Goal: Obtain resource: Download file/media

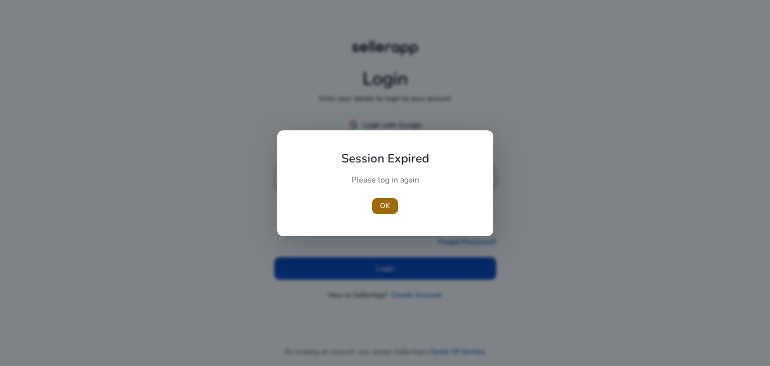
type input "**********"
click at [386, 208] on span "OK" at bounding box center [385, 205] width 10 height 11
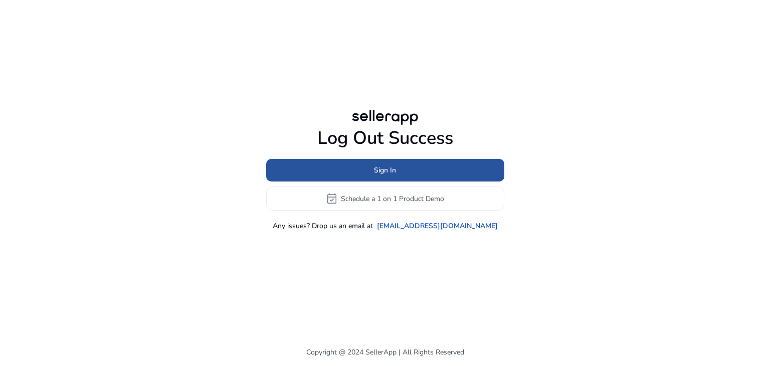
click at [394, 168] on span "Sign In" at bounding box center [385, 170] width 22 height 11
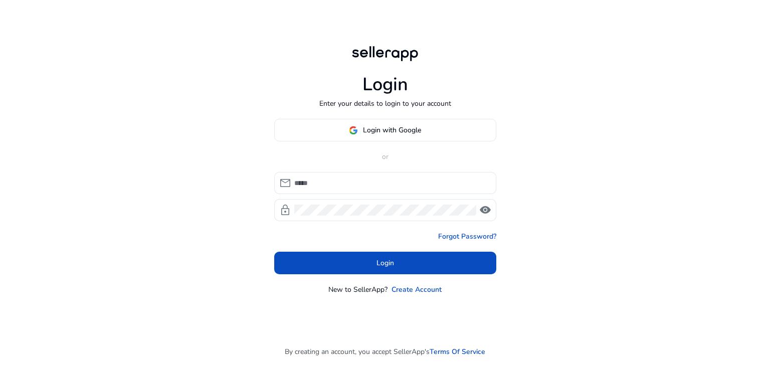
type input "**********"
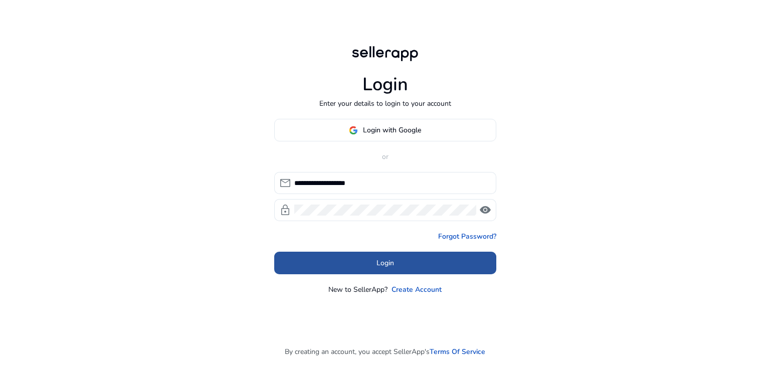
click at [362, 263] on span at bounding box center [385, 263] width 222 height 24
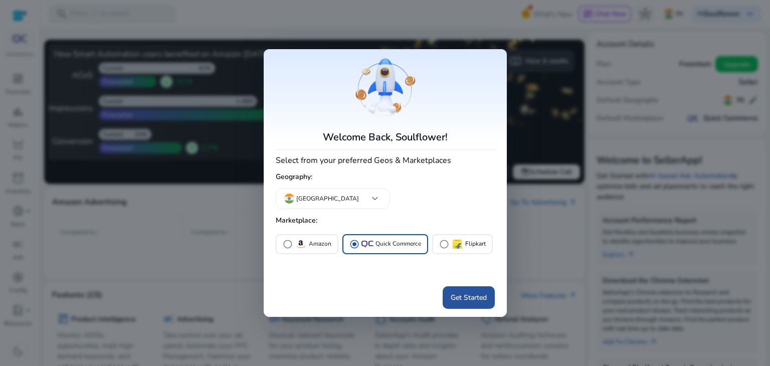
click at [459, 291] on span at bounding box center [468, 297] width 52 height 24
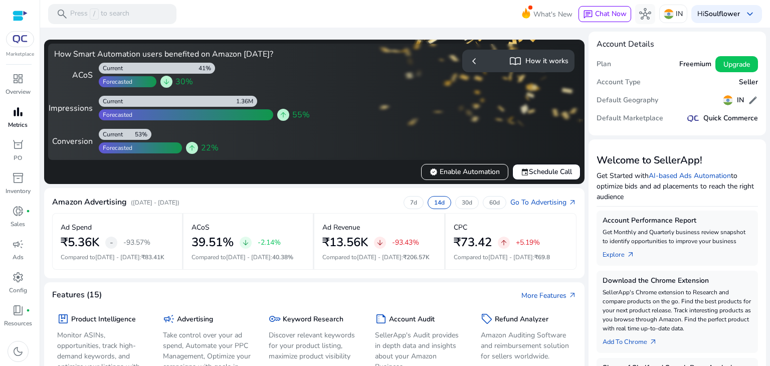
click at [22, 113] on span "bar_chart" at bounding box center [18, 112] width 12 height 12
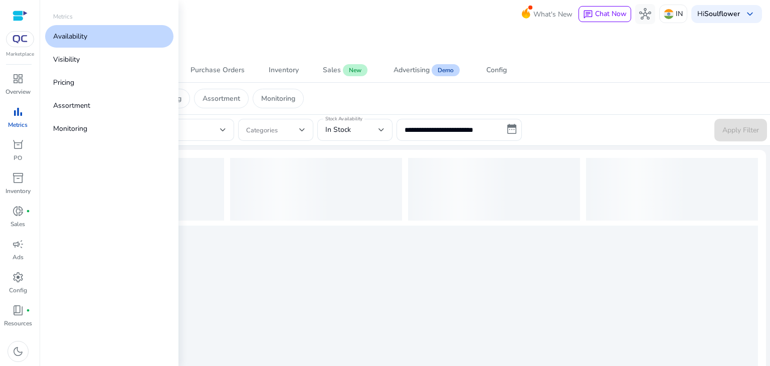
click at [98, 43] on link "Availability" at bounding box center [109, 36] width 128 height 23
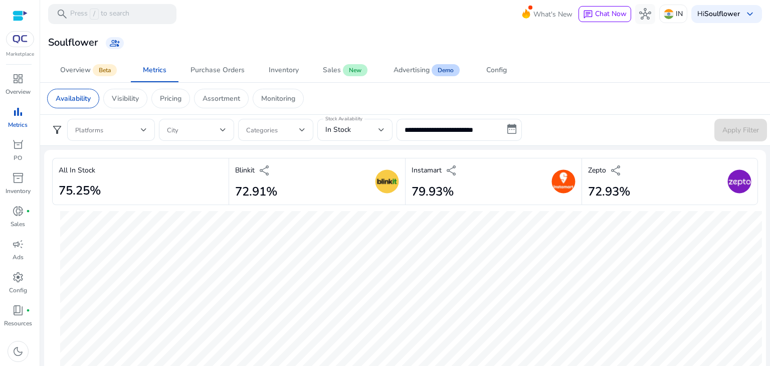
click at [214, 42] on div "Soulflower group_add" at bounding box center [404, 43] width 721 height 19
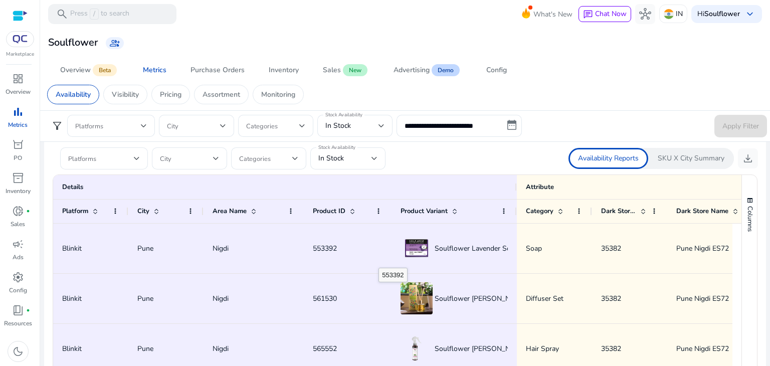
scroll to position [34, 0]
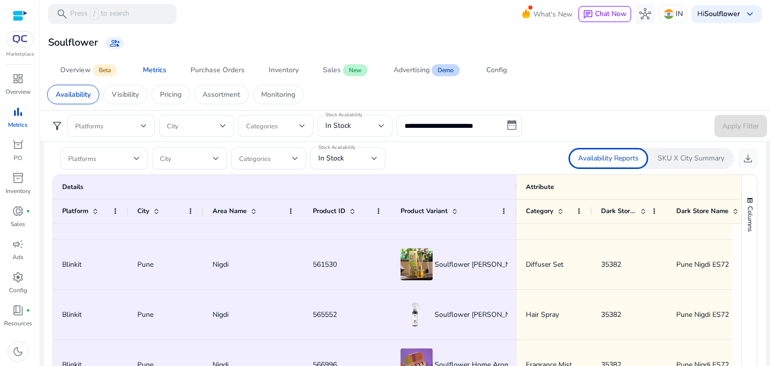
click at [700, 157] on p "SKU X City Summary" at bounding box center [690, 158] width 67 height 10
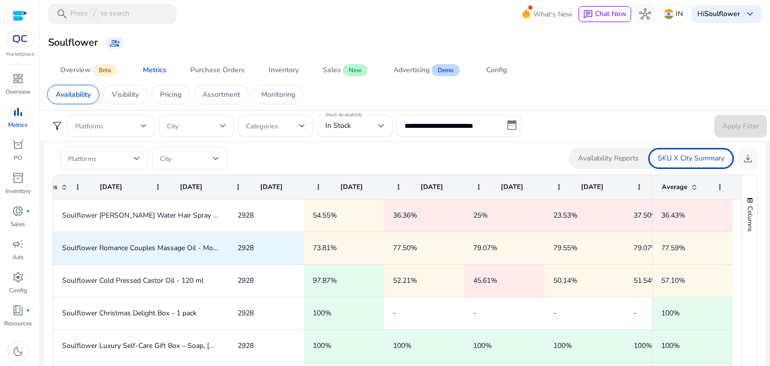
scroll to position [0, 0]
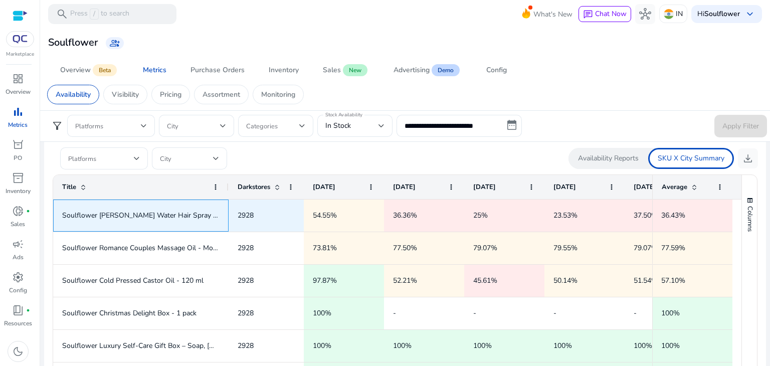
click at [203, 221] on span "Soulflower [PERSON_NAME] Water Hair Spray With Mint - 100 ml" at bounding box center [140, 215] width 157 height 21
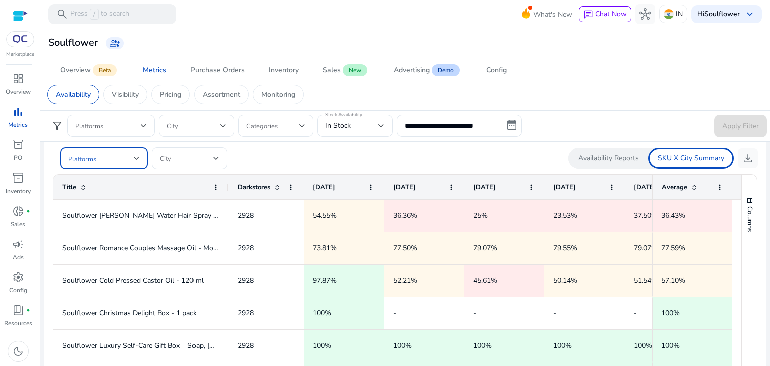
click at [131, 162] on span at bounding box center [101, 158] width 66 height 11
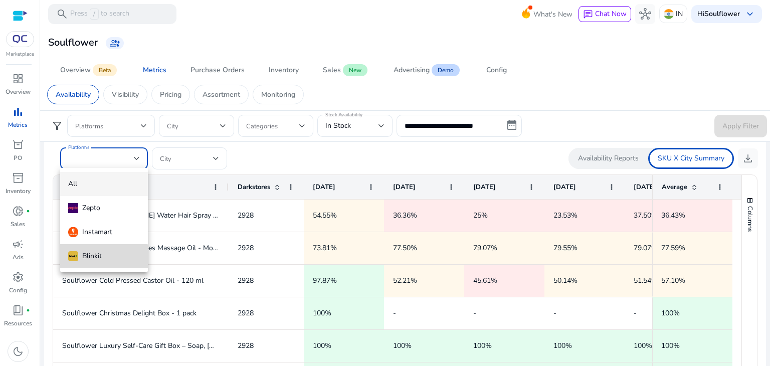
click at [82, 259] on div "Blinkit" at bounding box center [85, 255] width 34 height 11
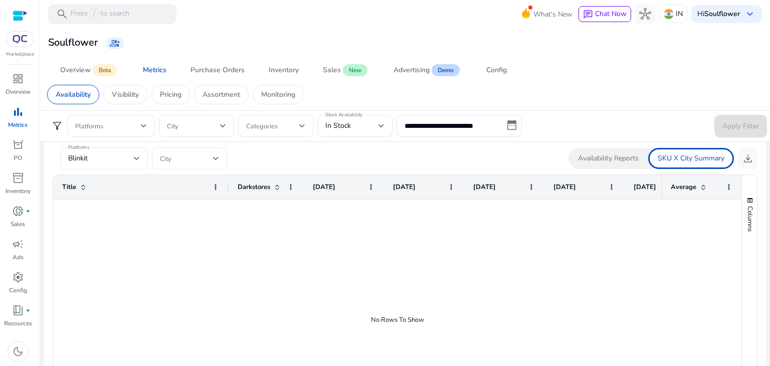
click at [611, 169] on ag-grid-angular "0 to 0 of 0. Page 0 of 0 Drag here to set row groups Drag here to set column la…" at bounding box center [405, 319] width 720 height 301
click at [628, 164] on div "Availability Reports" at bounding box center [608, 158] width 80 height 21
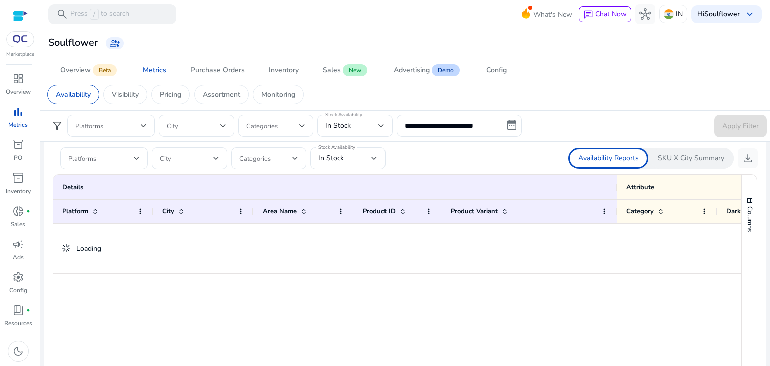
click at [669, 161] on p "SKU X City Summary" at bounding box center [690, 158] width 67 height 10
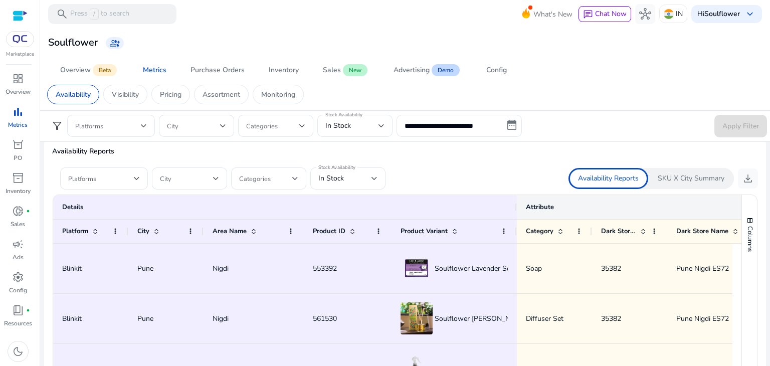
scroll to position [590, 0]
click at [686, 182] on p "SKU X City Summary" at bounding box center [690, 179] width 67 height 10
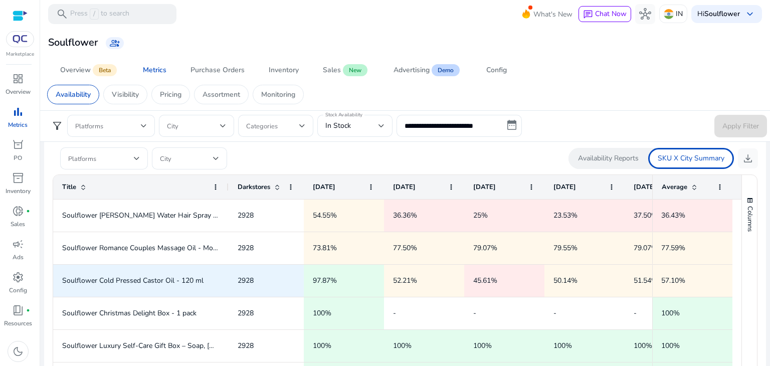
scroll to position [612, 0]
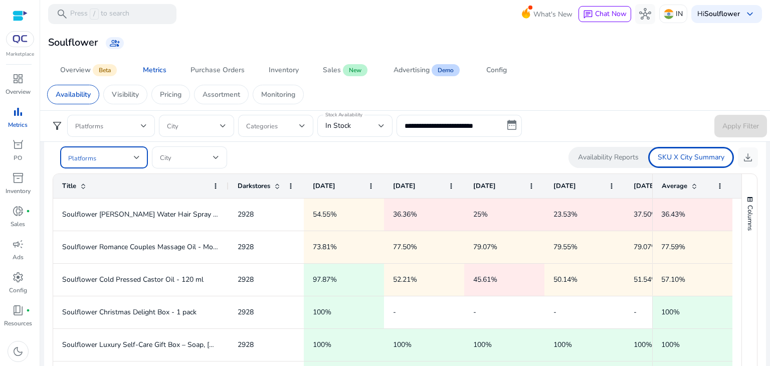
click at [122, 158] on span at bounding box center [101, 157] width 66 height 11
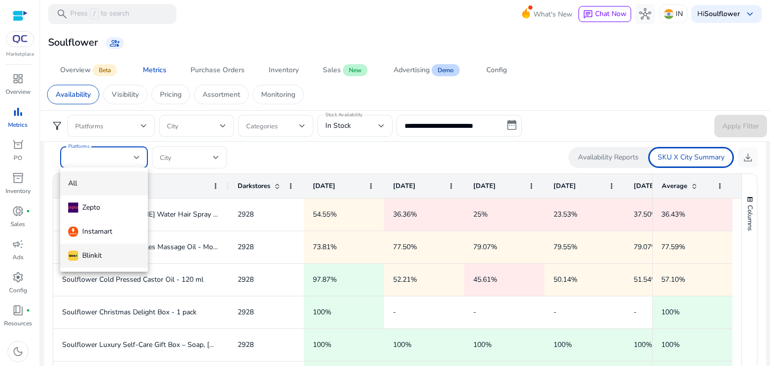
click at [99, 248] on mat-option "Blinkit" at bounding box center [104, 255] width 88 height 24
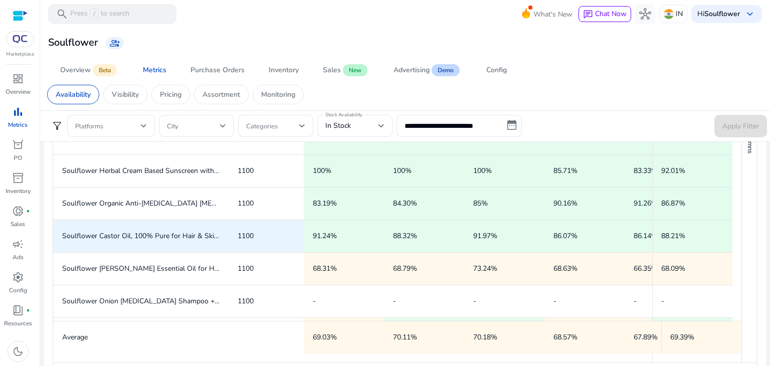
scroll to position [130, 0]
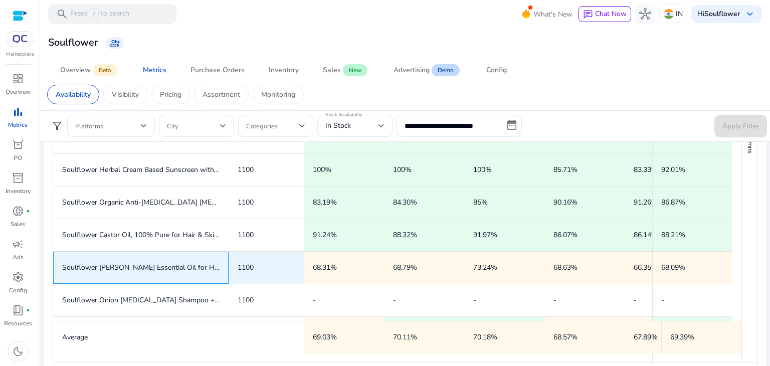
click at [173, 263] on span "Soulflower [PERSON_NAME] Essential Oil for Hair Growth + Pure & Natural Coldpre…" at bounding box center [270, 268] width 417 height 10
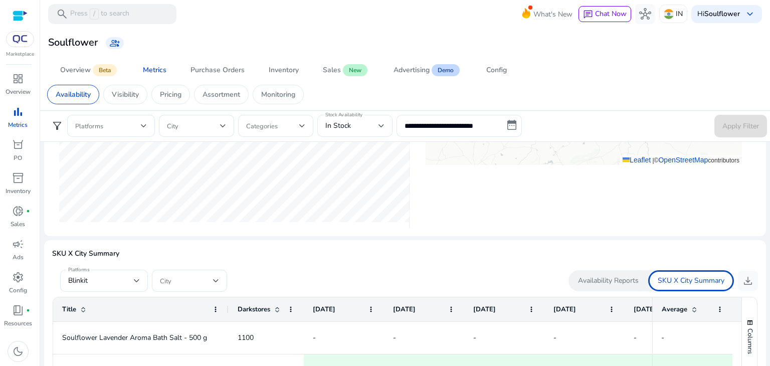
scroll to position [500, 0]
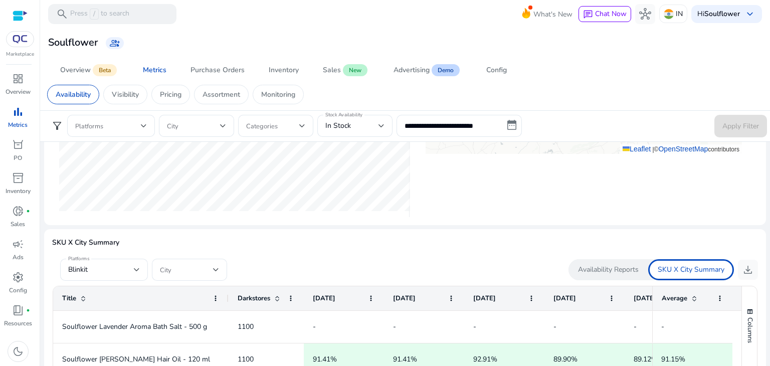
click at [609, 272] on p "Availability Reports" at bounding box center [608, 270] width 61 height 10
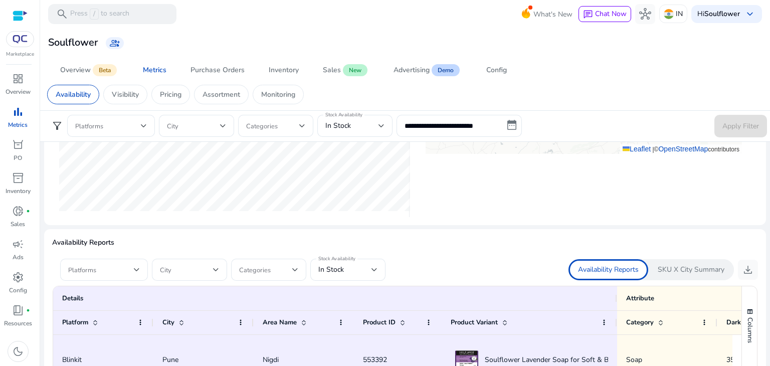
scroll to position [588, 0]
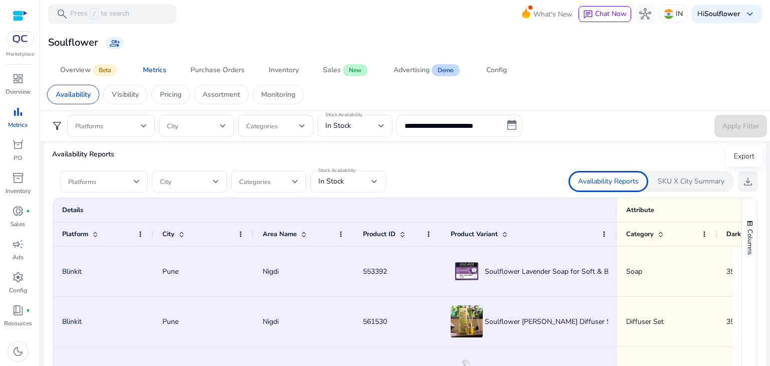
click at [741, 185] on span "download" at bounding box center [747, 181] width 12 height 12
click at [341, 169] on mat-label "Stock Availability" at bounding box center [336, 170] width 37 height 7
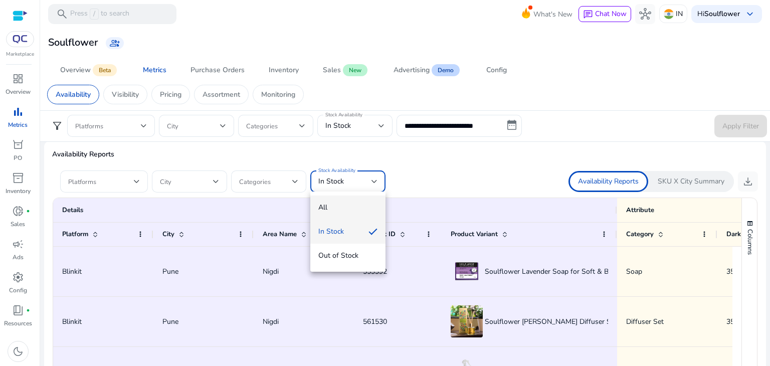
click at [325, 209] on span "All" at bounding box center [347, 207] width 59 height 11
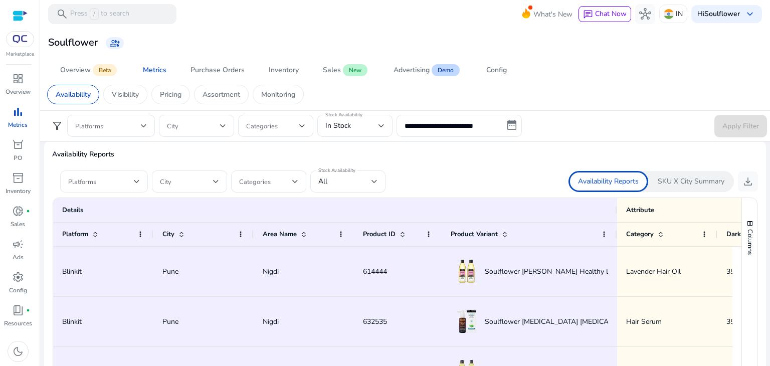
click at [91, 188] on div at bounding box center [104, 181] width 72 height 22
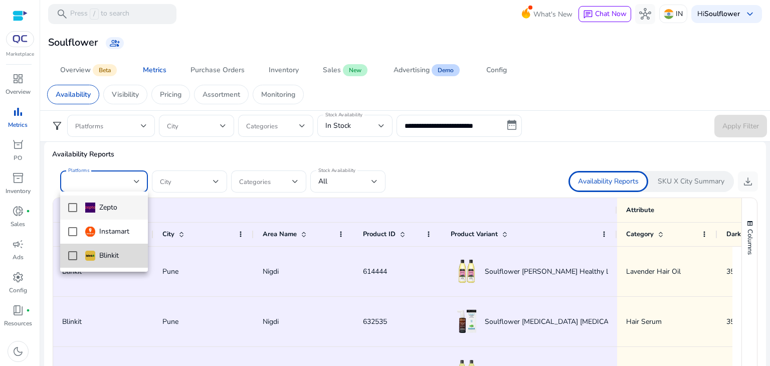
click at [74, 252] on mat-pseudo-checkbox at bounding box center [72, 255] width 9 height 9
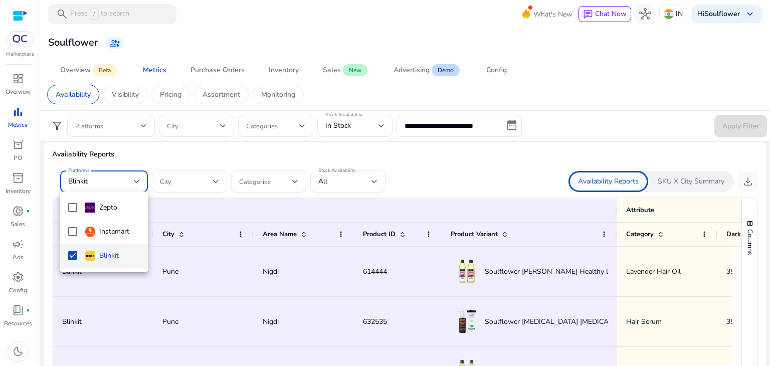
click at [412, 154] on div at bounding box center [385, 183] width 770 height 366
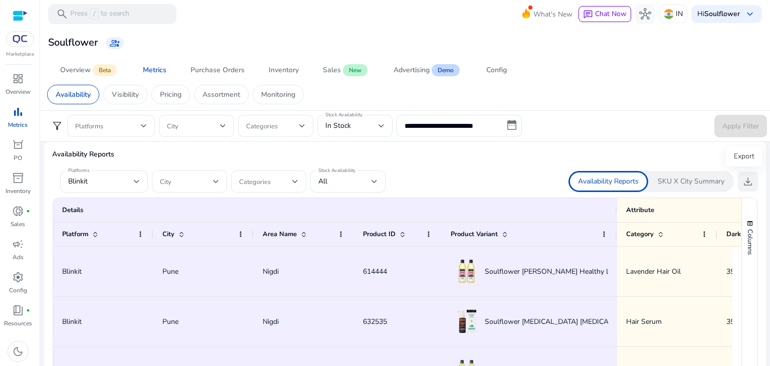
click at [744, 179] on span "download" at bounding box center [747, 181] width 12 height 12
